Goal: Task Accomplishment & Management: Use online tool/utility

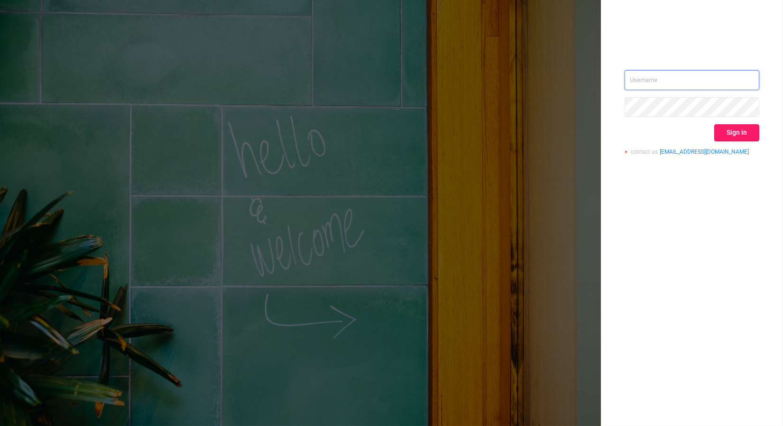
type input "[PERSON_NAME][EMAIL_ADDRESS][DOMAIN_NAME]"
click at [741, 137] on button "Sign in" at bounding box center [737, 132] width 45 height 17
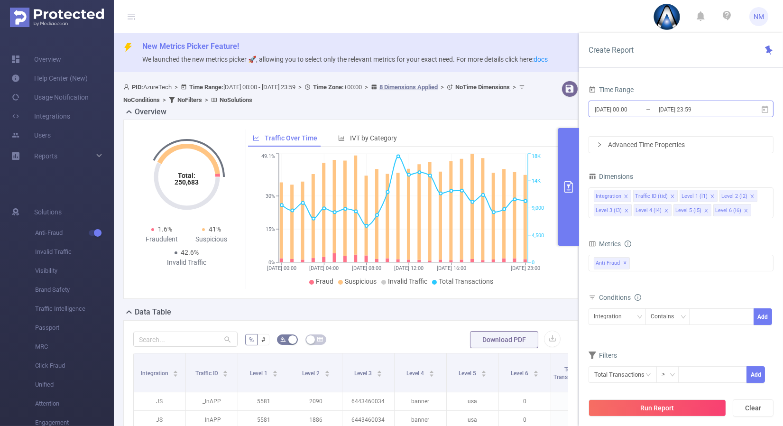
click at [700, 109] on input "[DATE] 23:59" at bounding box center [696, 109] width 77 height 13
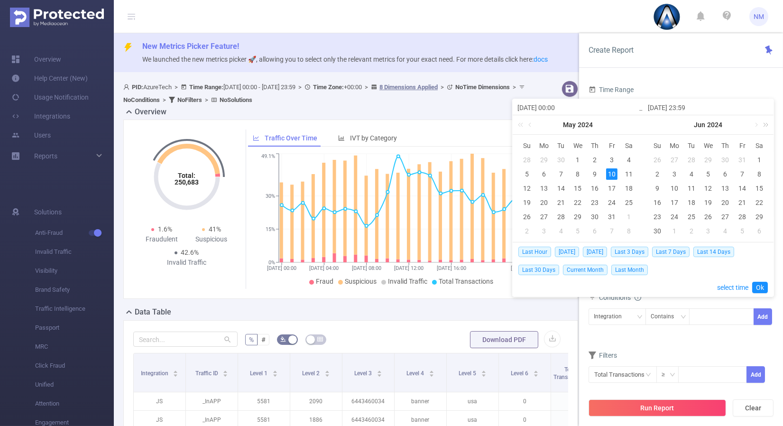
click at [764, 121] on link at bounding box center [764, 124] width 12 height 19
click at [654, 125] on link at bounding box center [653, 124] width 12 height 19
click at [758, 125] on link at bounding box center [764, 124] width 12 height 19
drag, startPoint x: 649, startPoint y: 122, endPoint x: 661, endPoint y: 124, distance: 13.0
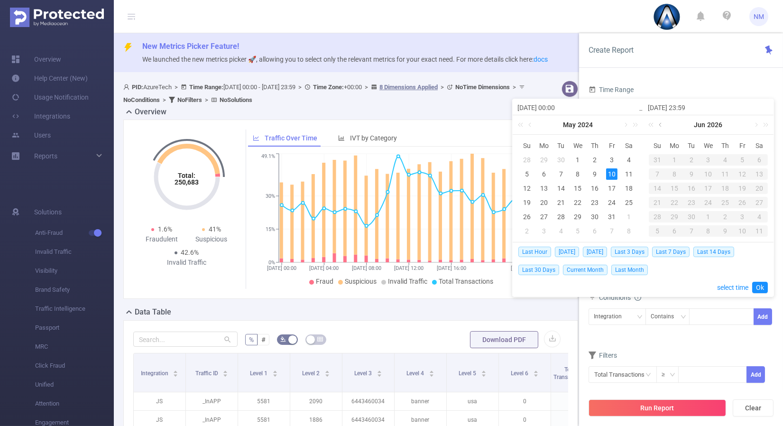
click at [648, 122] on link at bounding box center [653, 124] width 12 height 19
click at [758, 126] on link at bounding box center [764, 124] width 12 height 19
click at [659, 126] on link at bounding box center [661, 124] width 9 height 19
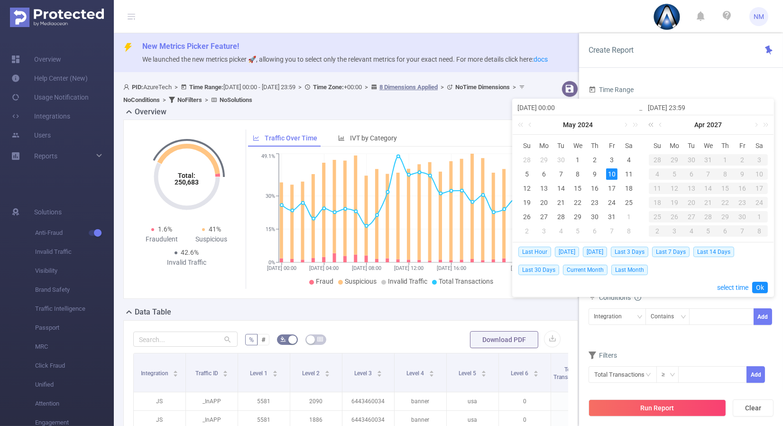
click at [647, 123] on link at bounding box center [653, 124] width 12 height 19
click at [667, 124] on div "[DATE]" at bounding box center [708, 124] width 130 height 19
click at [652, 124] on link at bounding box center [653, 124] width 12 height 19
click at [756, 123] on link at bounding box center [756, 124] width 9 height 19
click at [756, 122] on link at bounding box center [756, 124] width 9 height 19
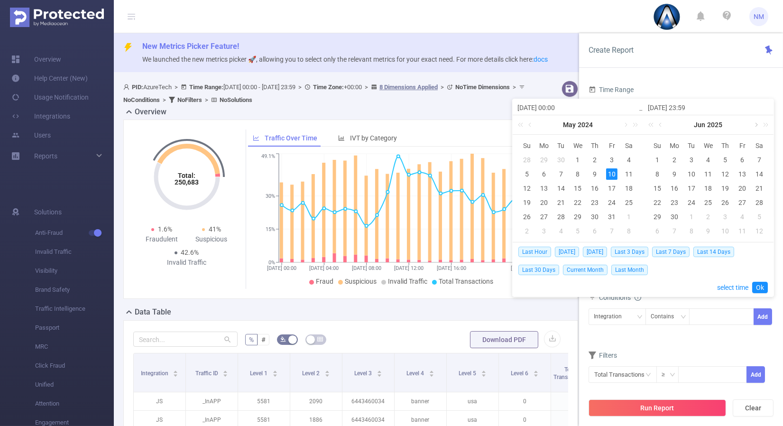
click at [756, 122] on link at bounding box center [756, 124] width 9 height 19
click at [705, 186] on div "13" at bounding box center [708, 188] width 11 height 11
click at [721, 188] on div "14" at bounding box center [725, 188] width 11 height 11
type input "[DATE] 00:00"
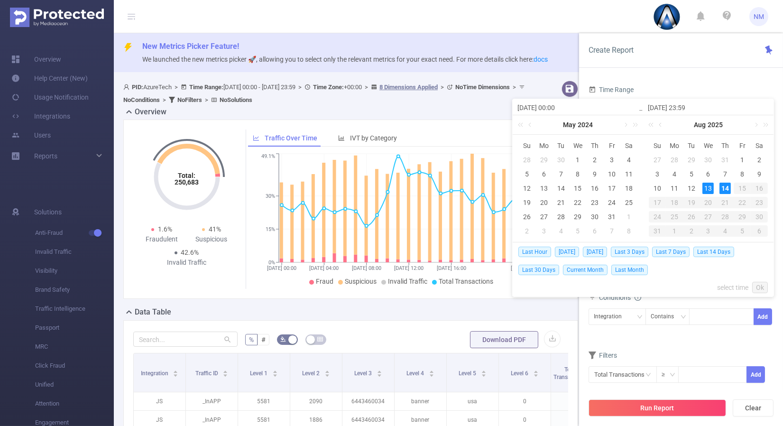
type input "[DATE] 23:59"
type input "[DATE] 00:00"
type input "[DATE] 23:59"
click at [758, 288] on link "Ok" at bounding box center [760, 287] width 16 height 11
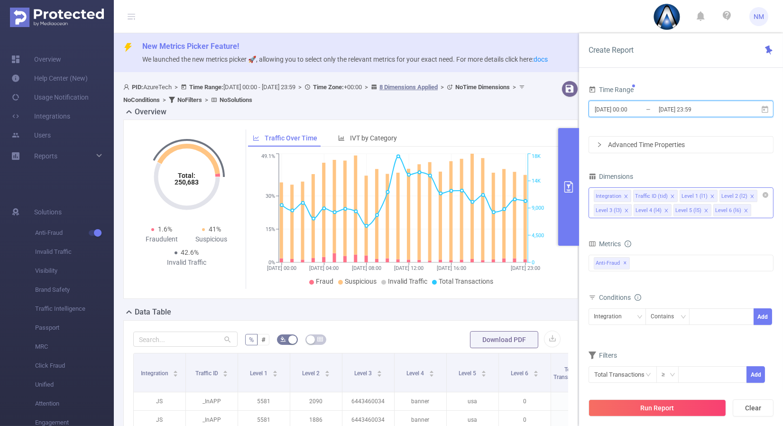
click at [766, 194] on icon "icon: close-circle" at bounding box center [766, 195] width 6 height 6
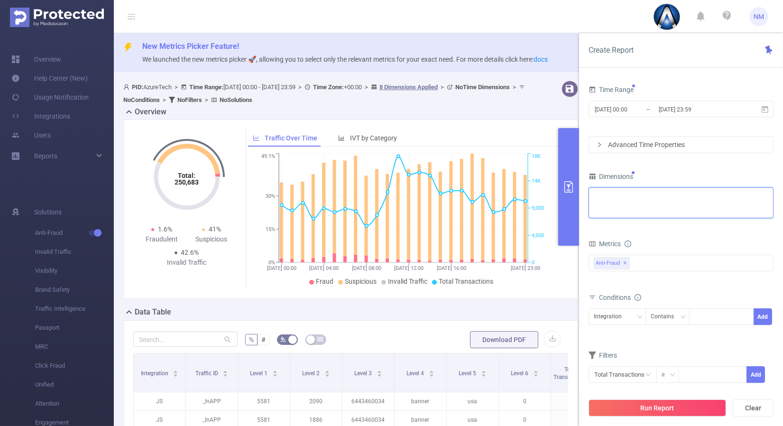
click at [694, 197] on div "Integration Traffic ID (tid) Level 1 (l1) Level 2 (l2) Level 3 (l3) Level 4 (l4…" at bounding box center [681, 196] width 175 height 16
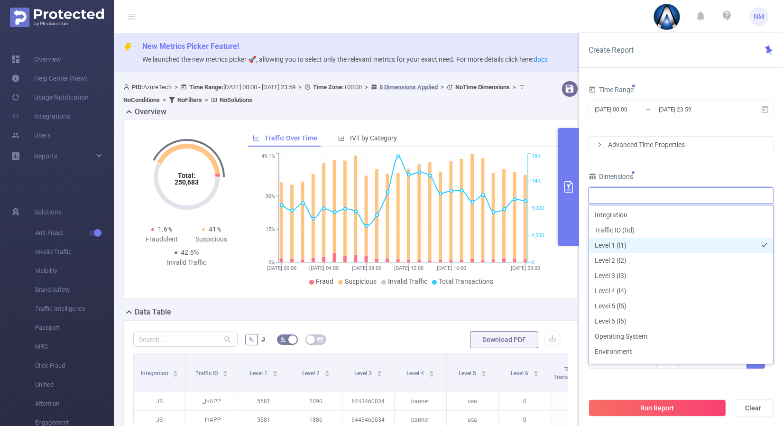
click at [622, 247] on li "Level 1 (l1)" at bounding box center [681, 245] width 184 height 15
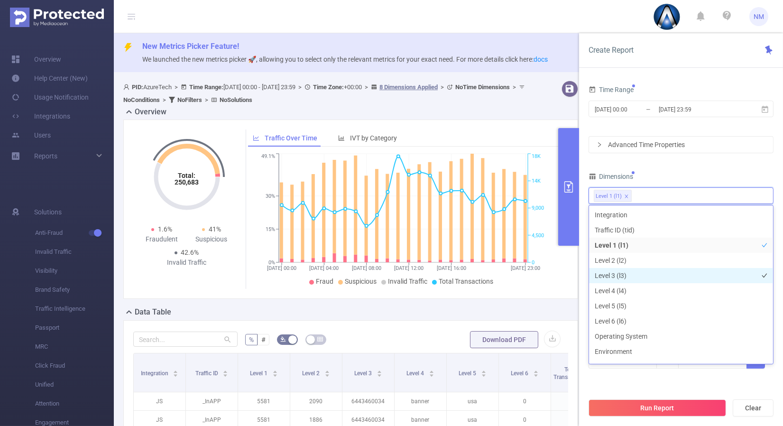
click at [616, 276] on li "Level 3 (l3)" at bounding box center [681, 275] width 184 height 15
click at [680, 165] on div "Time Range [DATE] 00:00 _ [DATE] 23:59 Advanced Time Properties Dimensions Leve…" at bounding box center [681, 232] width 185 height 298
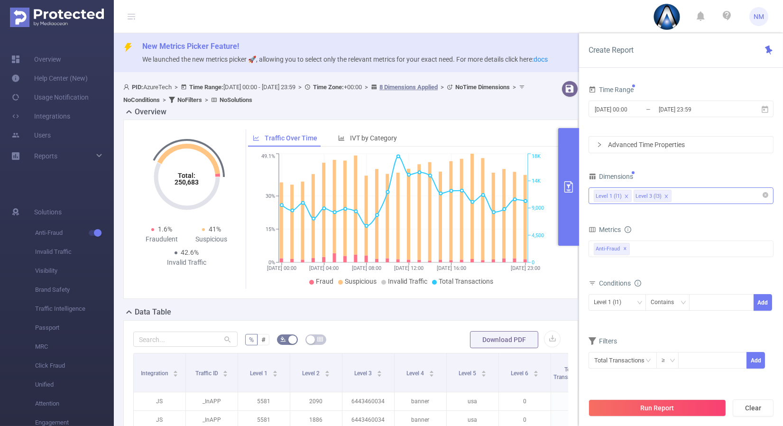
click at [686, 193] on div "Level 1 (l1) Level 3 (l3)" at bounding box center [681, 196] width 175 height 16
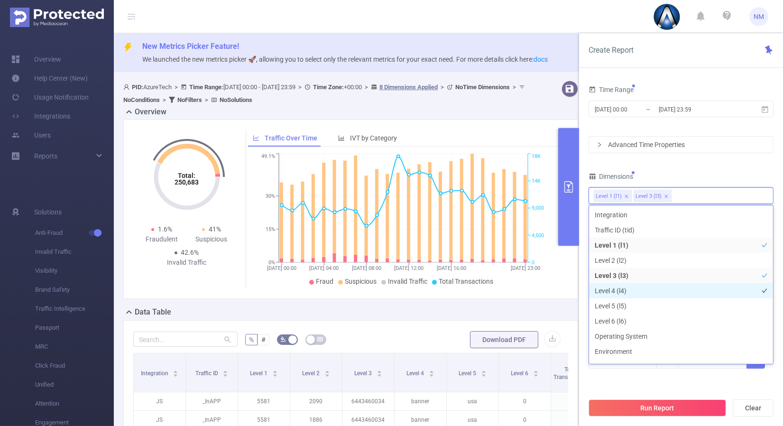
click at [627, 291] on li "Level 4 (l4)" at bounding box center [681, 290] width 184 height 15
click at [676, 167] on div "Time Range [DATE] 00:00 _ [DATE] 23:59 Advanced Time Properties Dimensions Leve…" at bounding box center [681, 232] width 185 height 298
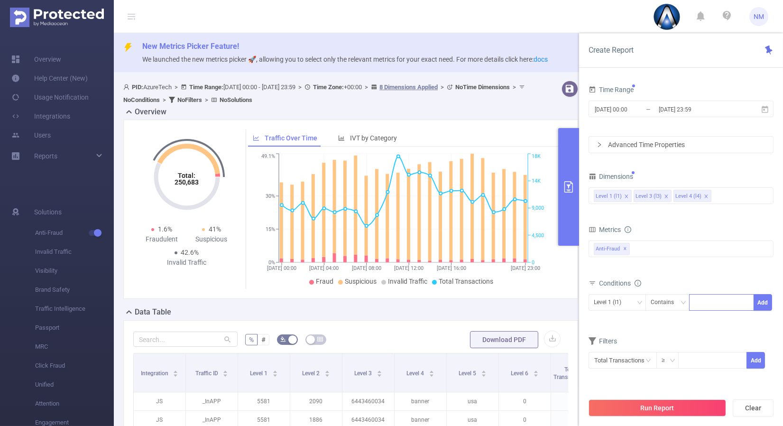
click at [709, 302] on div at bounding box center [722, 303] width 55 height 16
type input "22036"
click at [767, 313] on div "Level 1 (l1) Contains 22036 22036 Add" at bounding box center [681, 304] width 185 height 21
click at [767, 305] on button "Add" at bounding box center [763, 302] width 19 height 17
click at [633, 302] on div "Level 3 (l3)" at bounding box center [617, 303] width 47 height 16
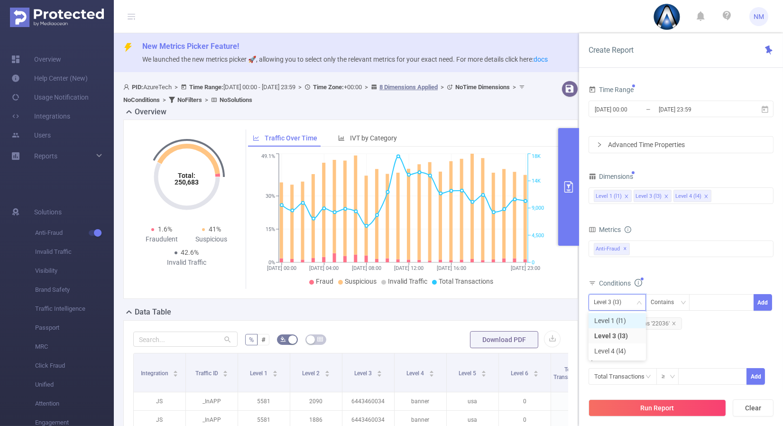
click at [615, 321] on li "Level 1 (l1)" at bounding box center [617, 320] width 57 height 15
click at [682, 270] on div "Total Fraudulent Bot/Virus Hostile Tools Tunneled Traffic Non Malicious Bots Vi…" at bounding box center [681, 256] width 185 height 34
click at [640, 400] on button "Run Report" at bounding box center [658, 407] width 138 height 17
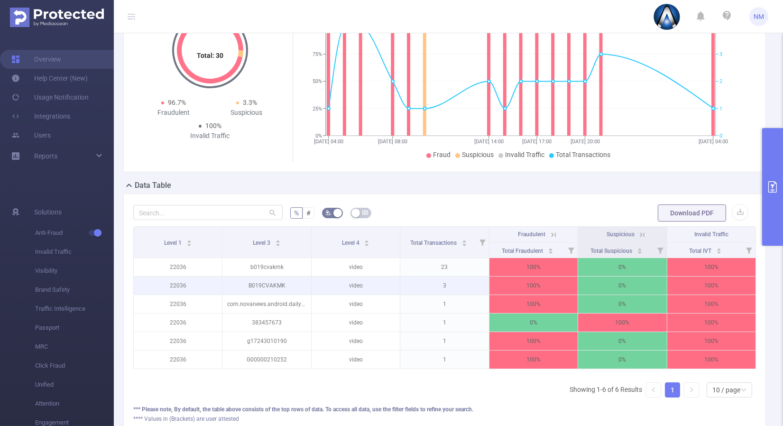
scroll to position [158, 0]
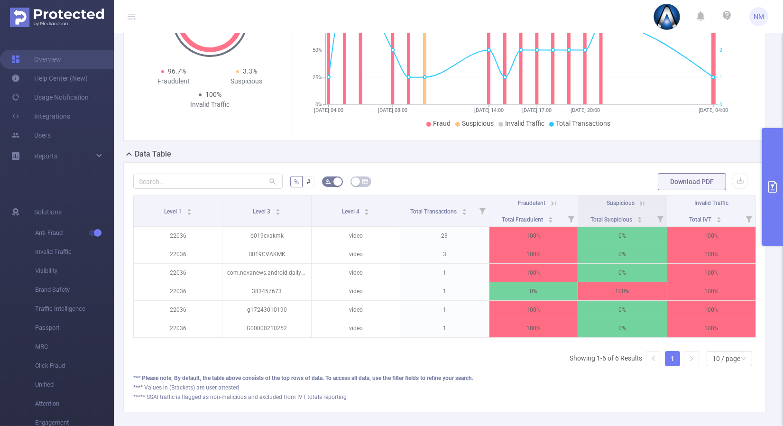
click at [549, 204] on icon at bounding box center [553, 203] width 9 height 9
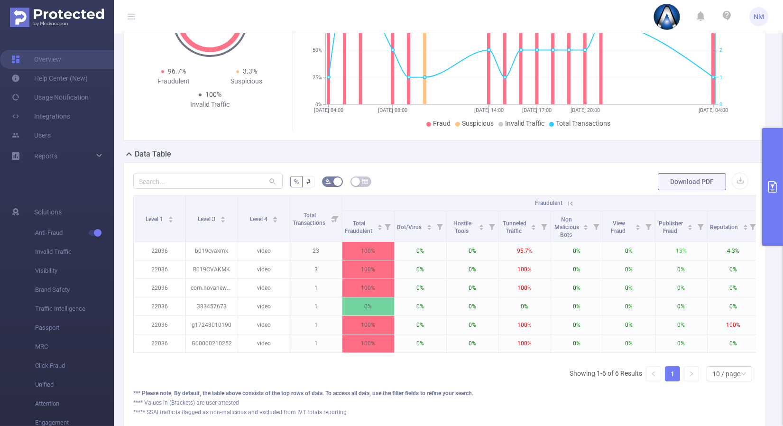
drag, startPoint x: 591, startPoint y: 366, endPoint x: 633, endPoint y: 362, distance: 42.4
click at [633, 362] on div "Level 1 Level 3 Level 4 Total Transactions Fraudulent Suspicious Invalid Traffi…" at bounding box center [444, 292] width 623 height 194
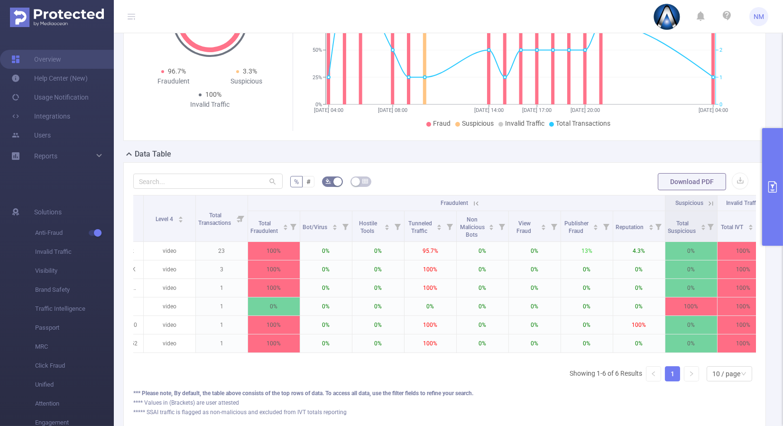
scroll to position [0, 118]
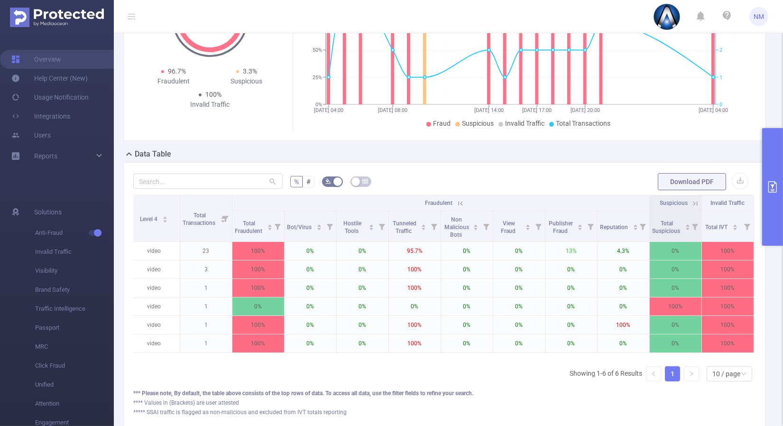
click at [691, 200] on icon at bounding box center [695, 203] width 9 height 9
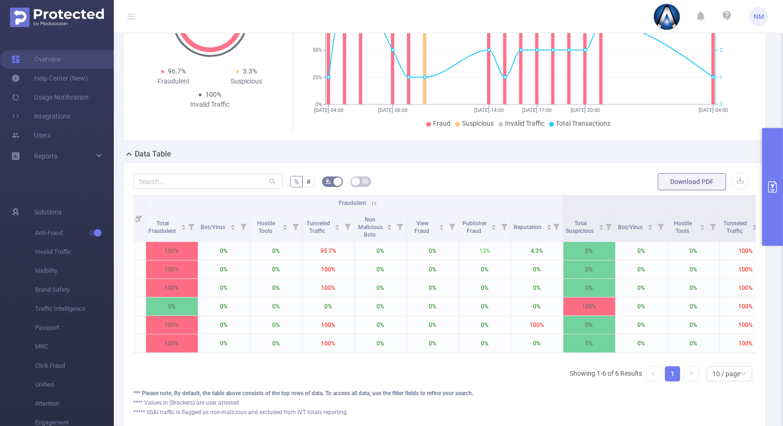
scroll to position [0, 0]
